Goal: Task Accomplishment & Management: Manage account settings

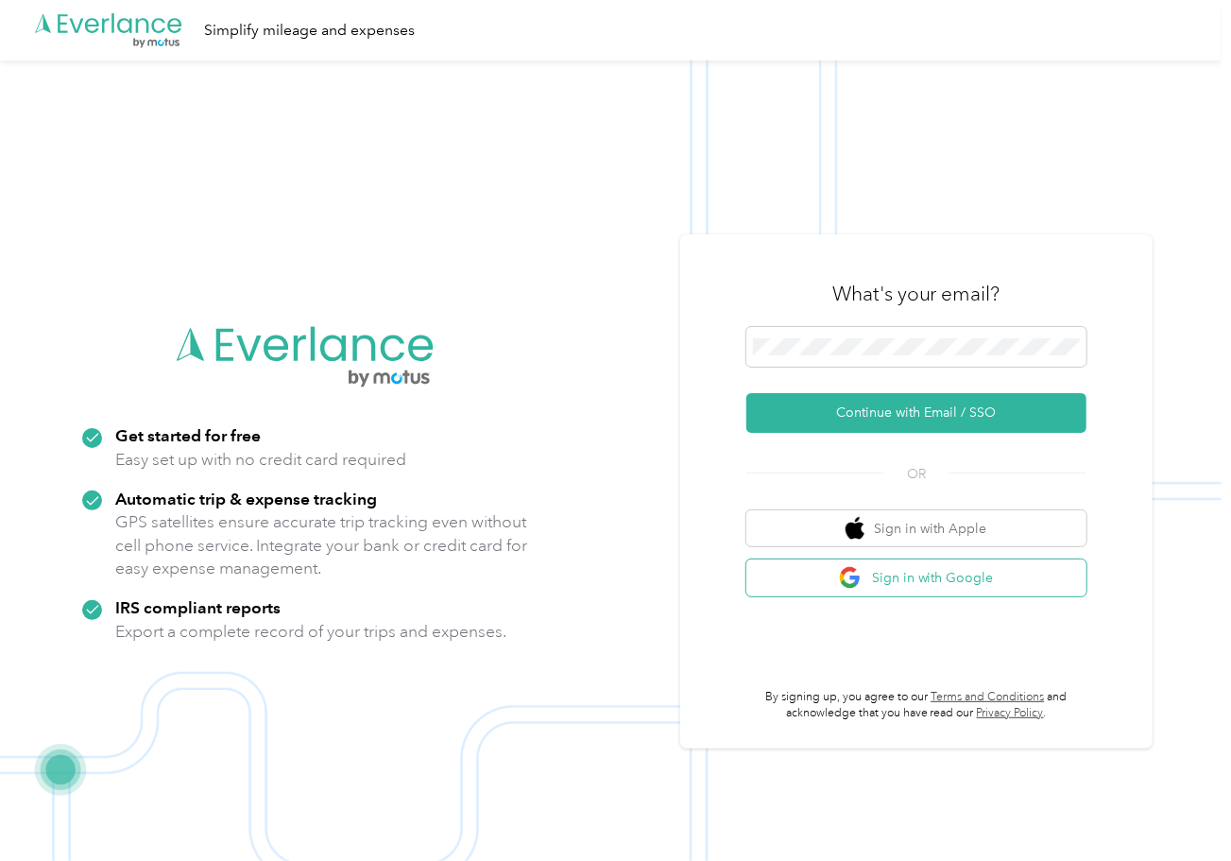
click at [1019, 577] on button "Sign in with Google" at bounding box center [916, 577] width 340 height 37
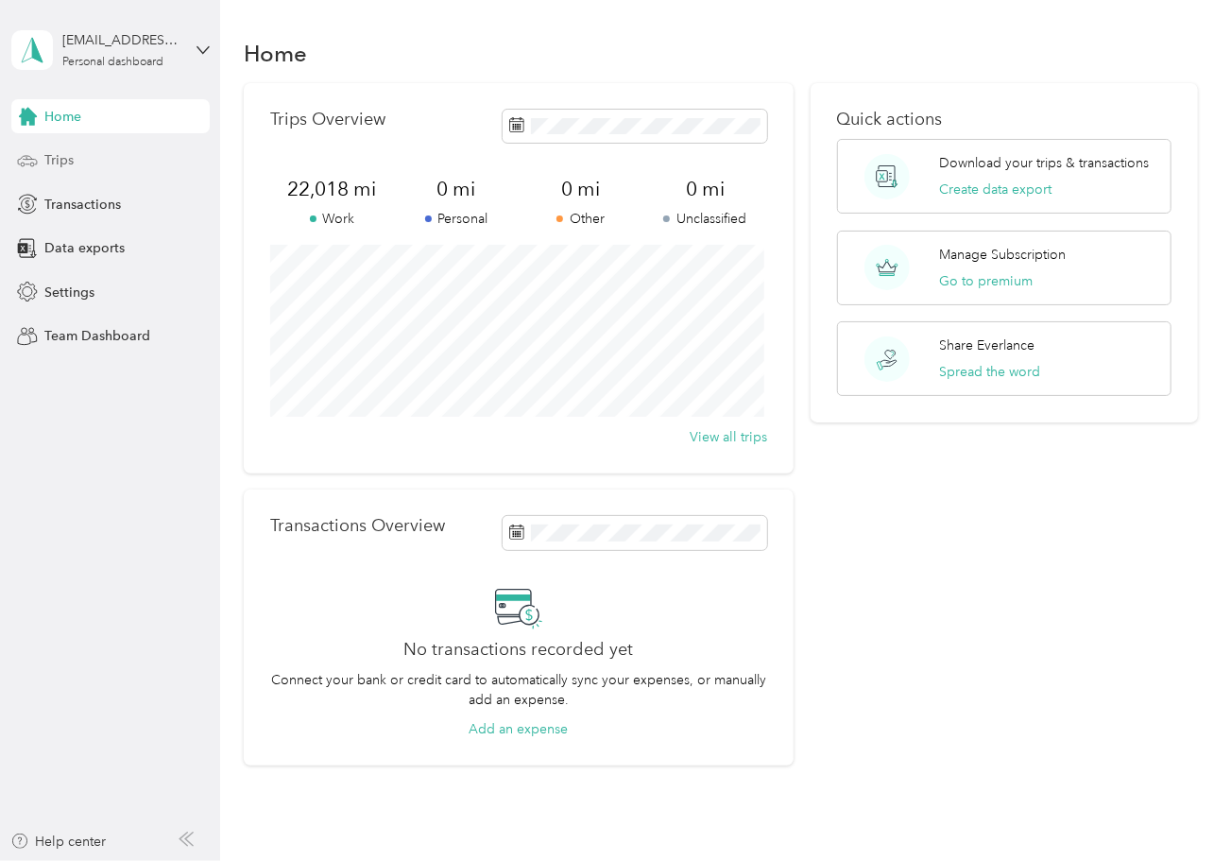
click at [71, 158] on span "Trips" at bounding box center [58, 160] width 29 height 20
